Goal: Task Accomplishment & Management: Manage account settings

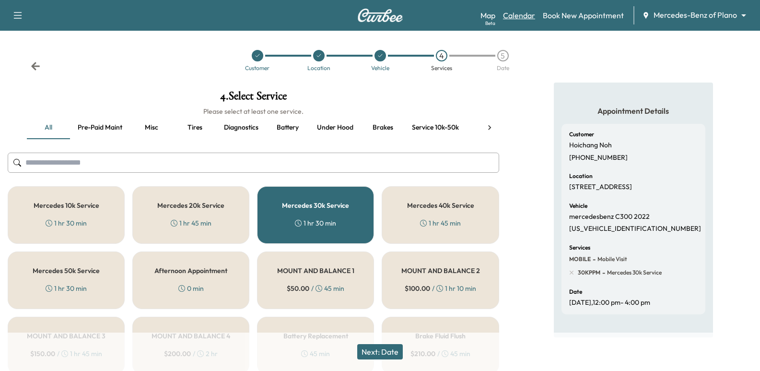
click at [521, 15] on link "Calendar" at bounding box center [519, 16] width 32 height 12
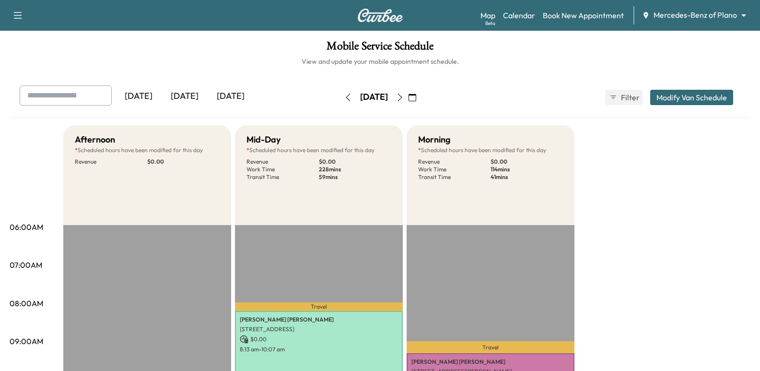
click at [421, 92] on button "button" at bounding box center [412, 97] width 16 height 15
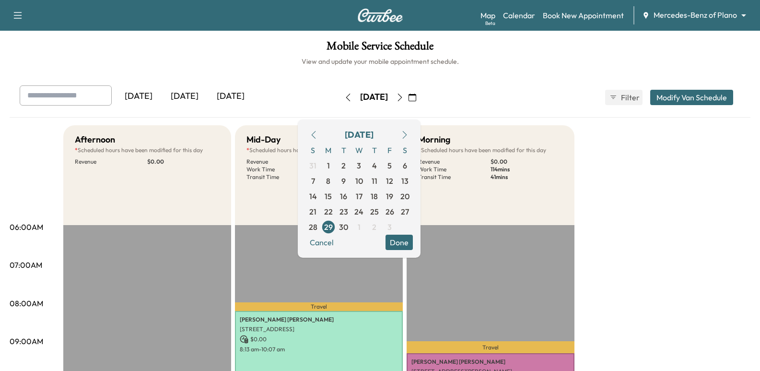
click at [413, 140] on button "button" at bounding box center [405, 134] width 16 height 15
click at [336, 180] on span "6" at bounding box center [328, 180] width 15 height 15
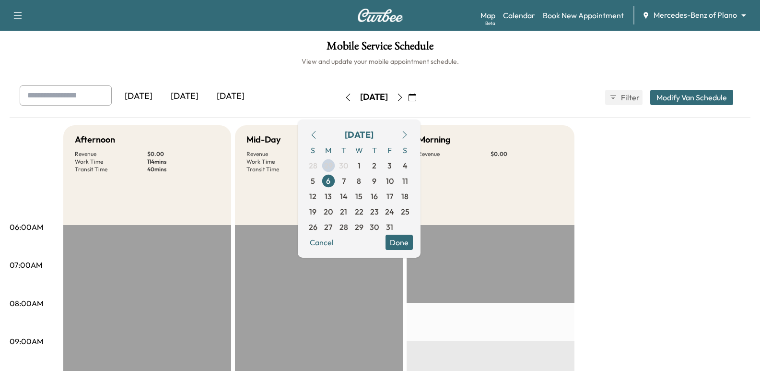
click at [247, 61] on h6 "View and update your mobile appointment schedule." at bounding box center [380, 62] width 741 height 10
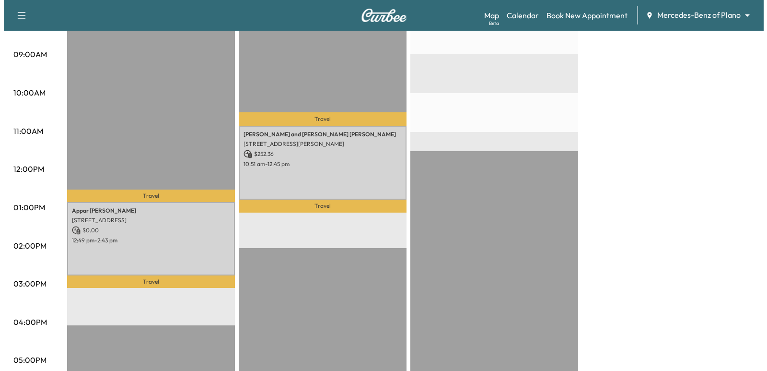
scroll to position [240, 0]
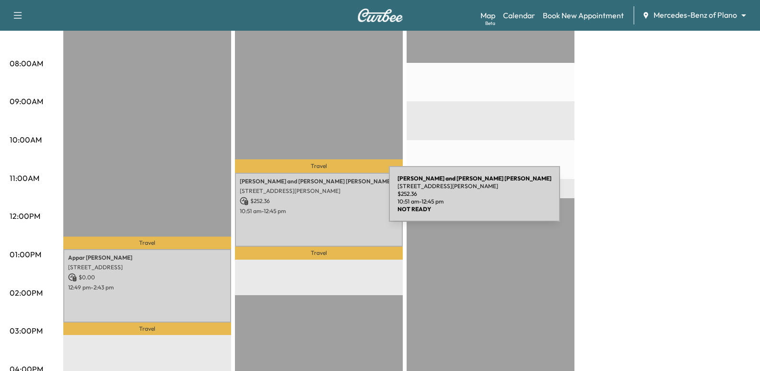
click at [317, 200] on p "$ 252.36" at bounding box center [319, 201] width 158 height 9
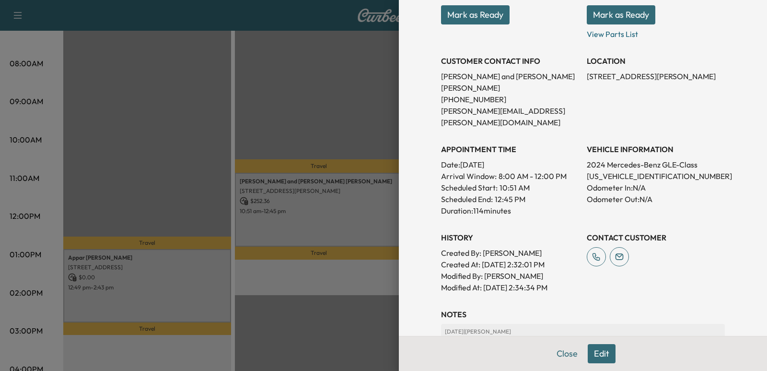
scroll to position [192, 0]
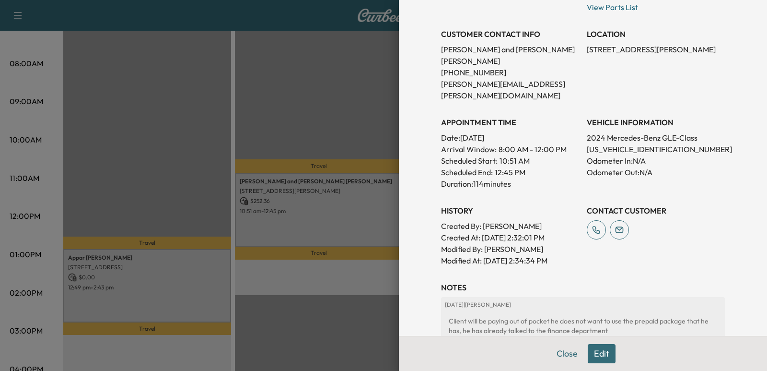
drag, startPoint x: 250, startPoint y: 243, endPoint x: 221, endPoint y: 269, distance: 39.1
click at [249, 245] on div at bounding box center [383, 185] width 767 height 371
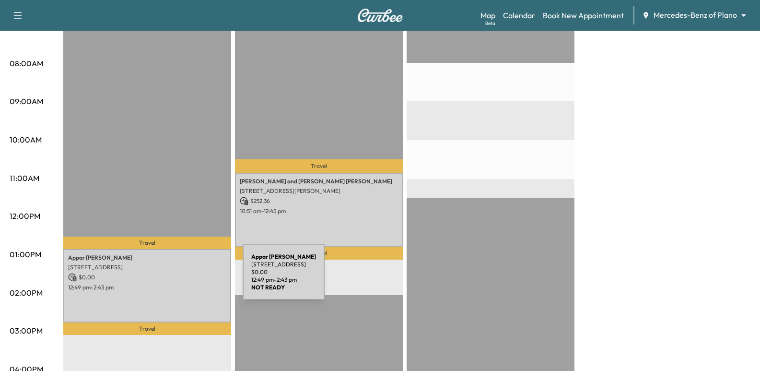
click at [171, 278] on p "$ 0.00" at bounding box center [147, 277] width 158 height 9
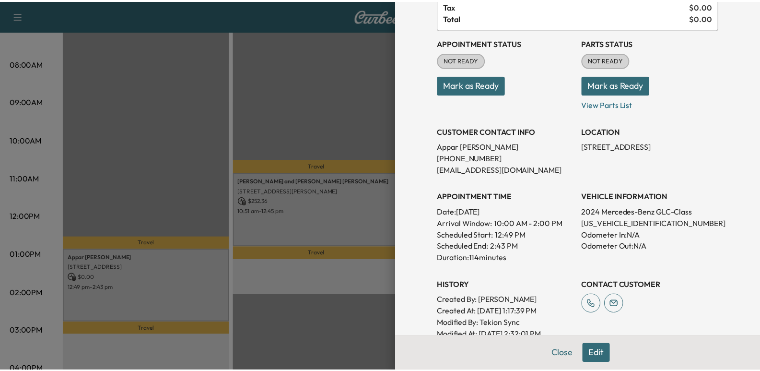
scroll to position [96, 0]
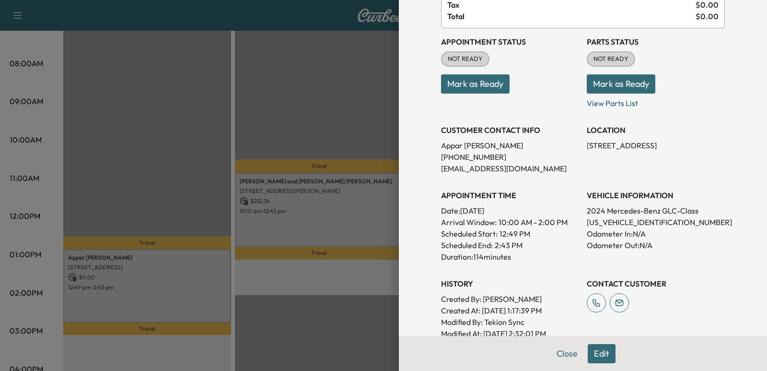
click at [375, 326] on div at bounding box center [383, 185] width 767 height 371
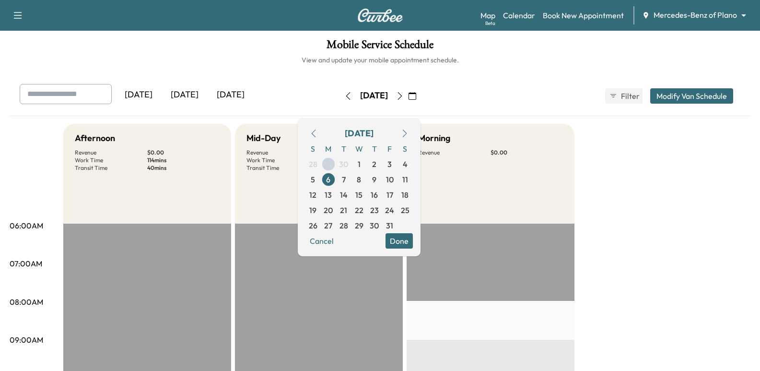
scroll to position [0, 0]
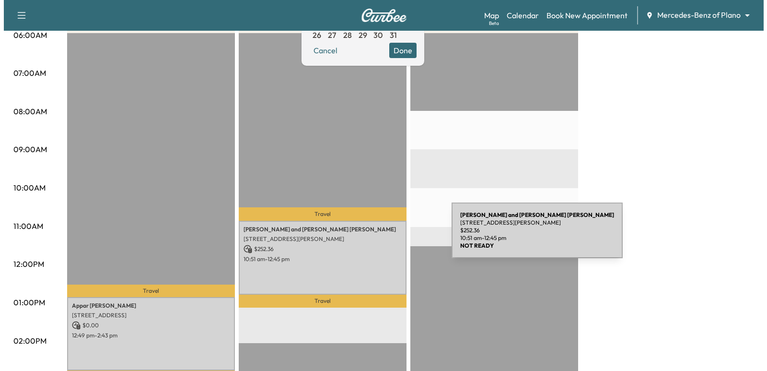
scroll to position [240, 0]
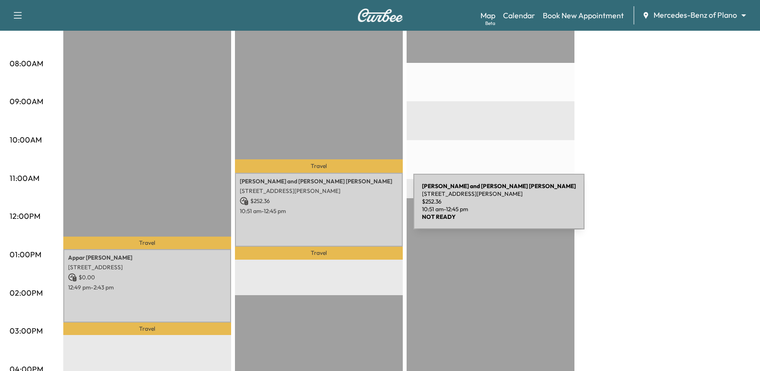
click at [341, 207] on p "10:51 am - 12:45 pm" at bounding box center [319, 211] width 158 height 8
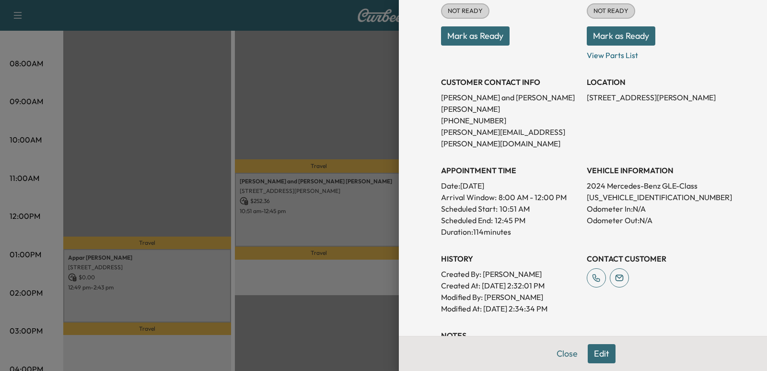
scroll to position [96, 0]
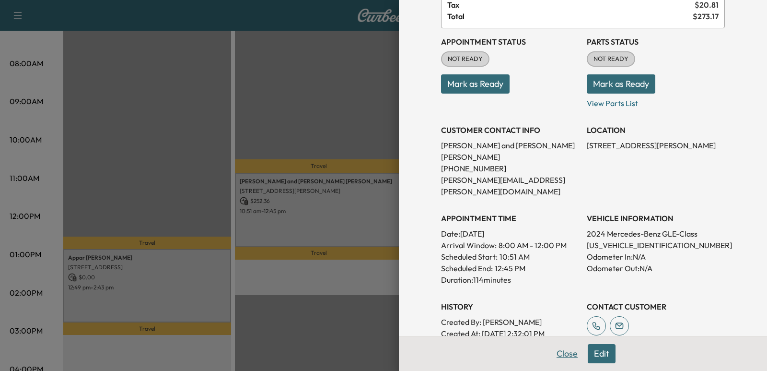
click at [566, 357] on button "Close" at bounding box center [568, 353] width 34 height 19
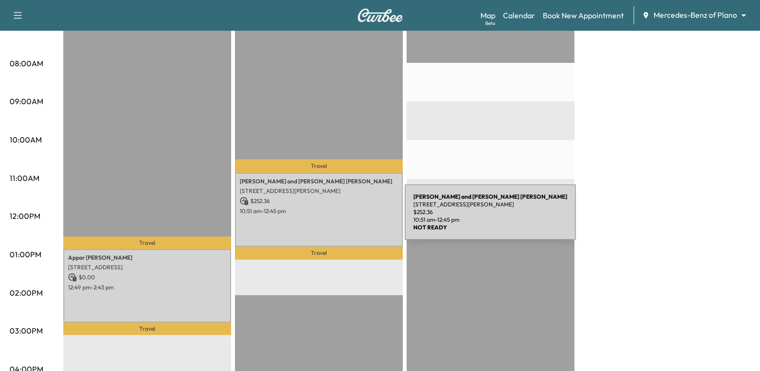
click at [333, 218] on div "[PERSON_NAME] and [PERSON_NAME] [STREET_ADDRESS][PERSON_NAME] $ 252.36 10:51 am…" at bounding box center [319, 209] width 168 height 73
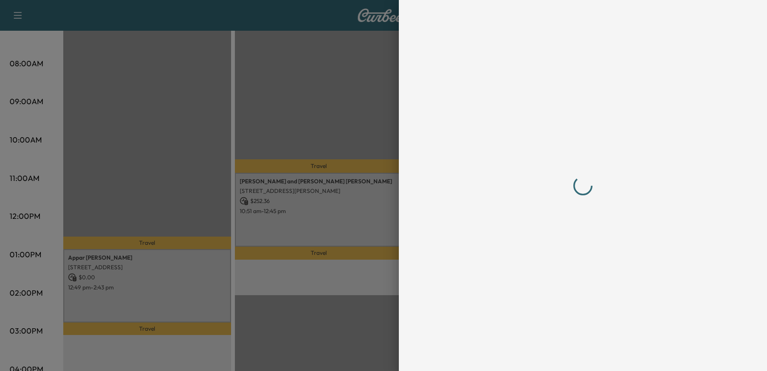
scroll to position [0, 0]
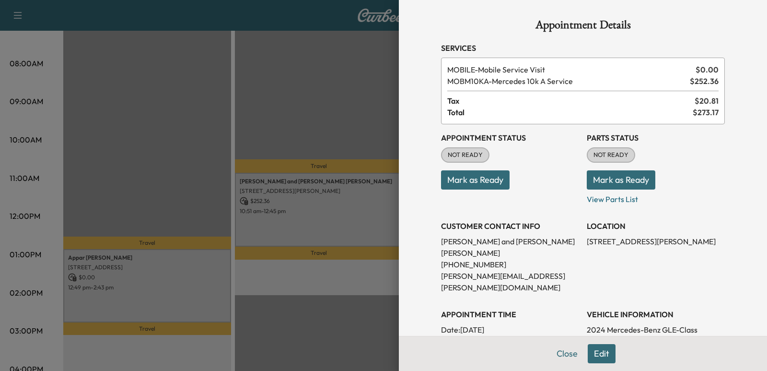
click at [589, 360] on button "Edit" at bounding box center [602, 353] width 28 height 19
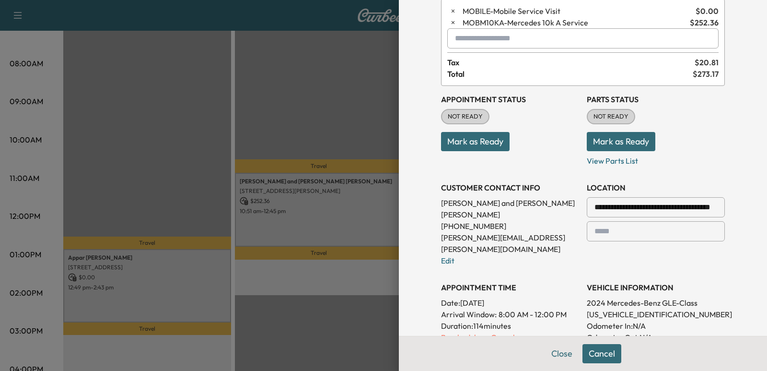
scroll to position [144, 0]
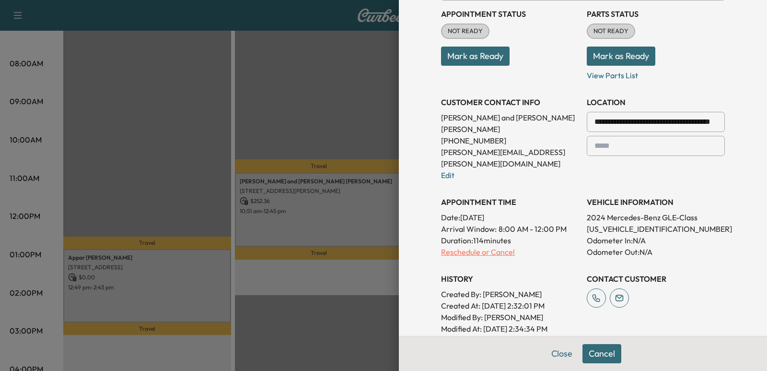
click at [471, 246] on p "Reschedule or Cancel" at bounding box center [510, 252] width 138 height 12
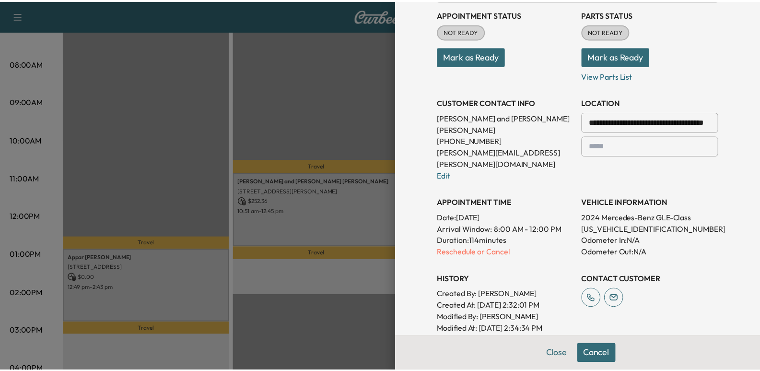
scroll to position [0, 0]
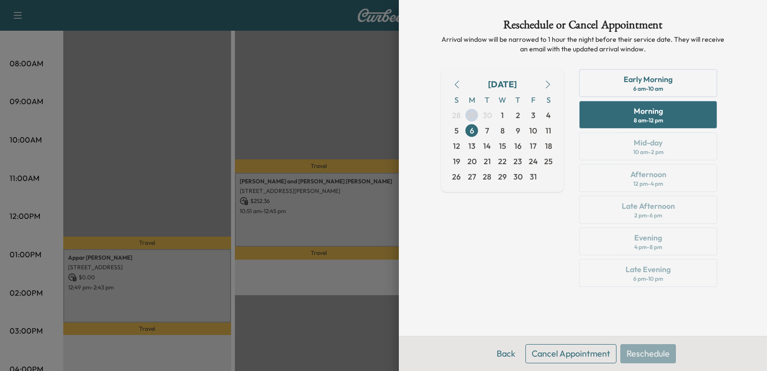
click at [573, 356] on button "Cancel Appointment" at bounding box center [571, 353] width 91 height 19
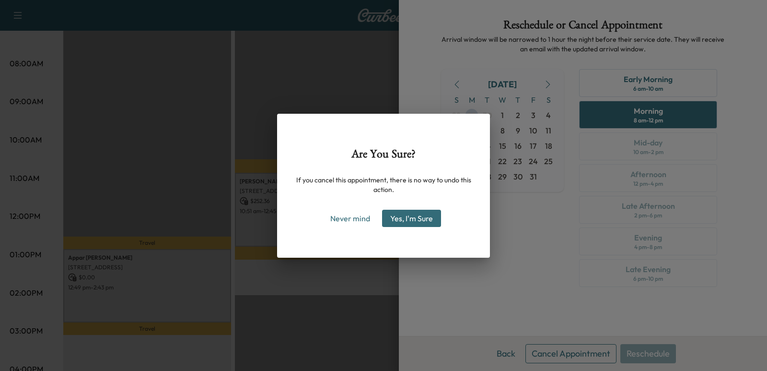
click at [421, 222] on button "Yes, I'm Sure" at bounding box center [411, 218] width 59 height 17
